Goal: Navigation & Orientation: Find specific page/section

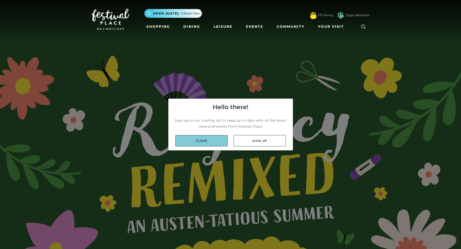
click at [206, 143] on link "Close" at bounding box center [201, 140] width 52 height 11
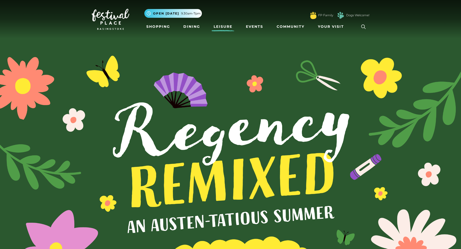
click at [223, 28] on link "Leisure" at bounding box center [223, 26] width 23 height 9
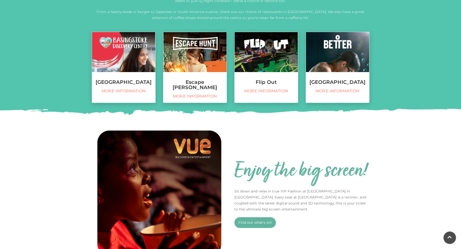
scroll to position [210, 0]
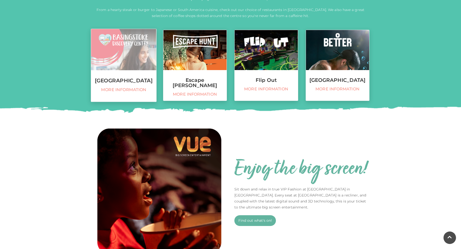
click at [118, 83] on h3 "Basingstoke Discovery Centre" at bounding box center [123, 81] width 65 height 6
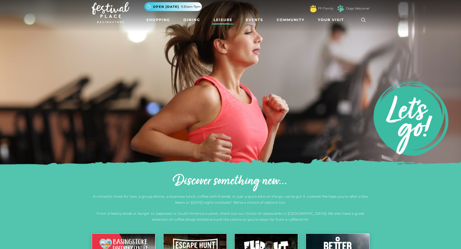
scroll to position [0, 0]
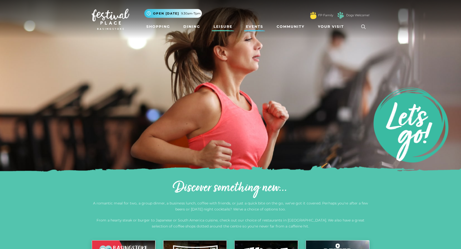
click at [253, 25] on link "Events" at bounding box center [254, 26] width 21 height 9
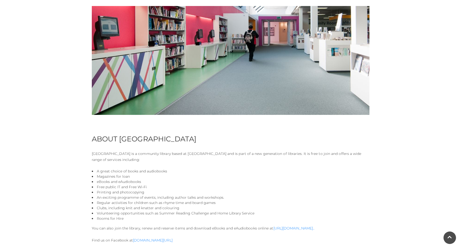
scroll to position [146, 0]
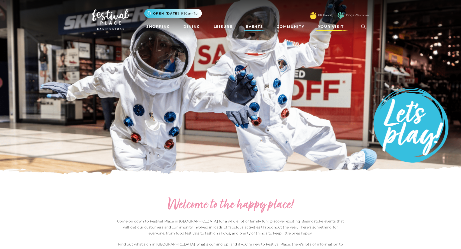
click at [327, 31] on link "Your Visit" at bounding box center [332, 26] width 33 height 9
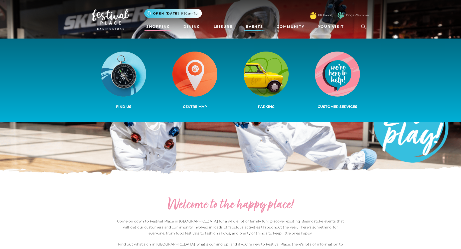
click at [154, 27] on link "Shopping" at bounding box center [158, 26] width 28 height 9
